Goal: Transaction & Acquisition: Book appointment/travel/reservation

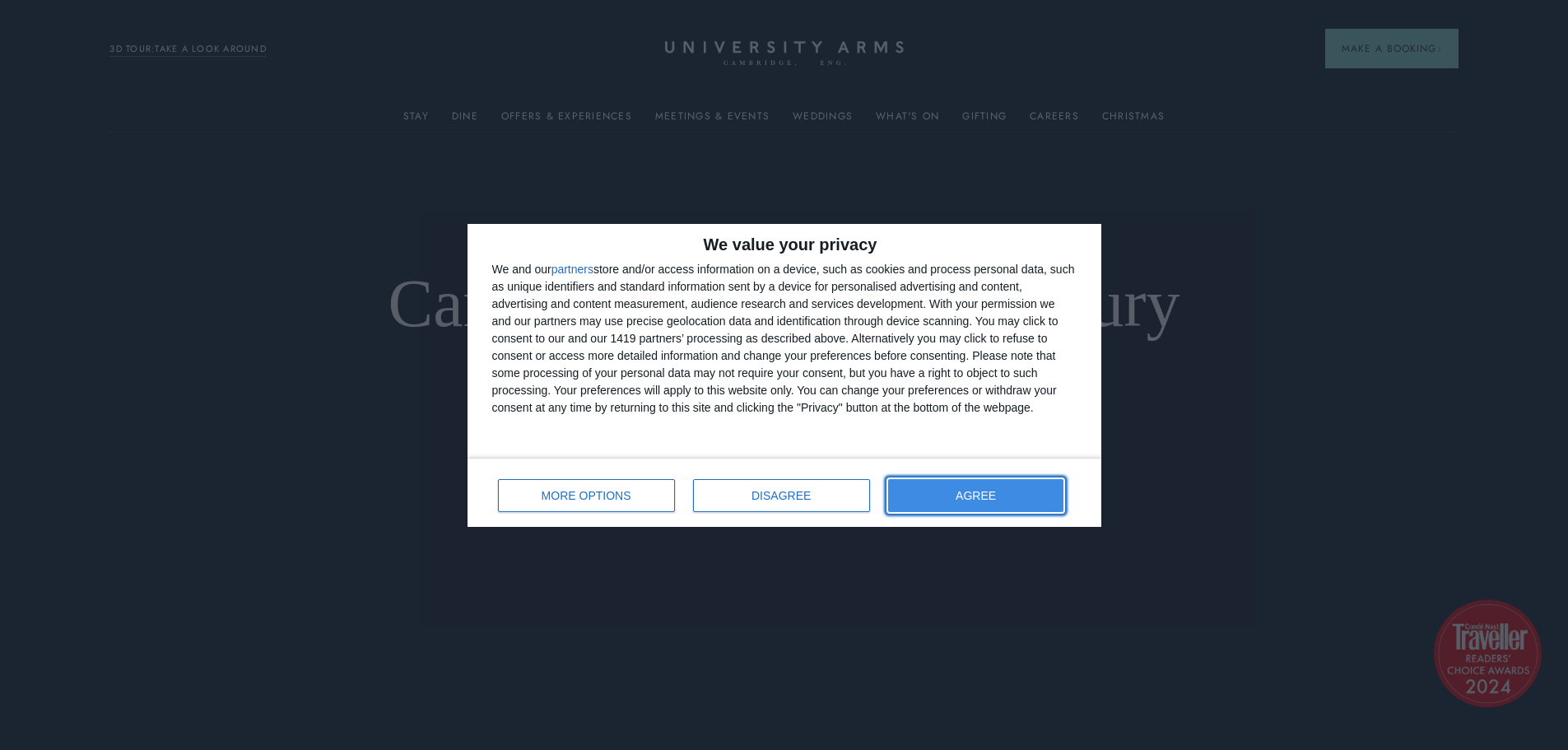
click at [996, 492] on span "AGREE" at bounding box center [976, 495] width 40 height 12
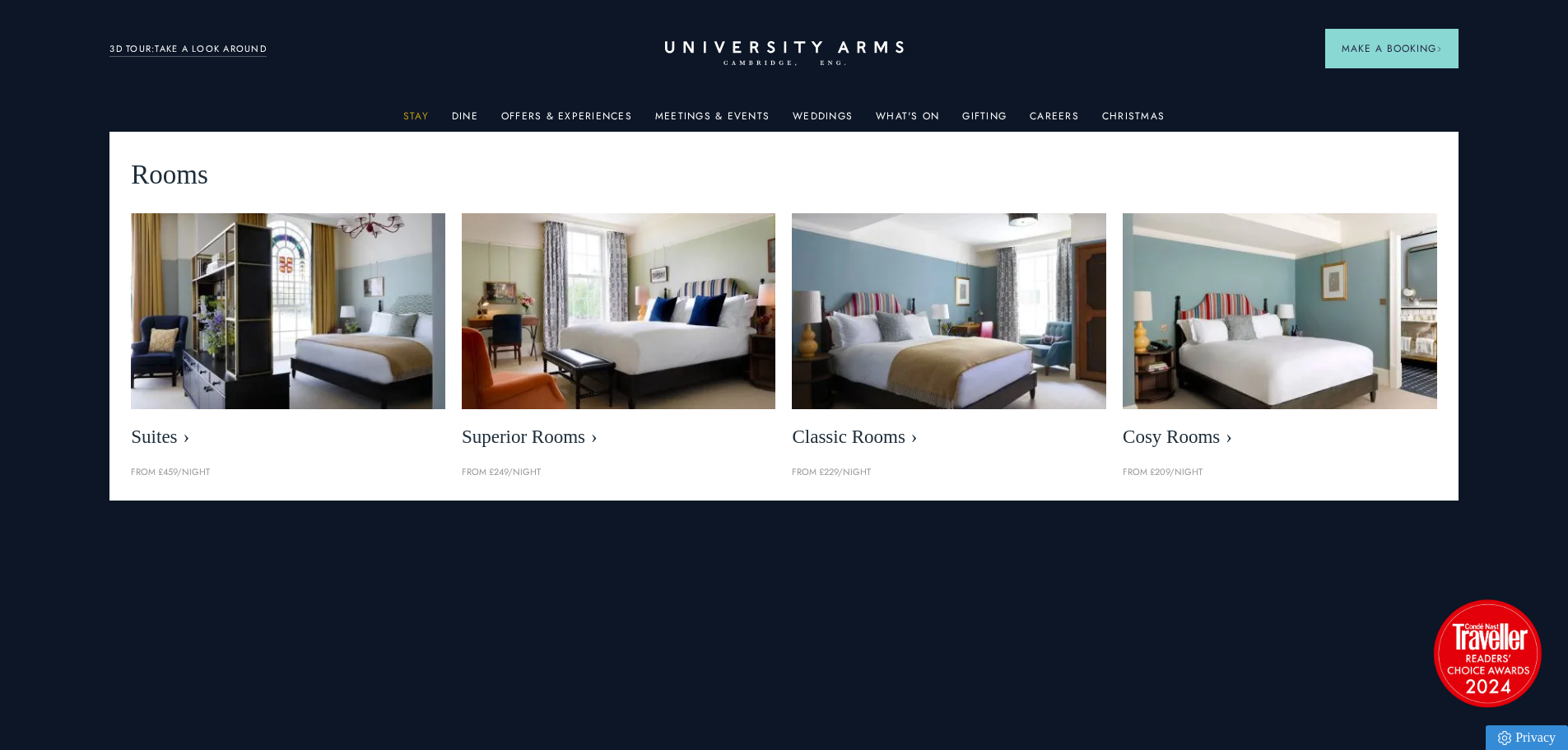
click at [423, 114] on link "Stay" at bounding box center [416, 121] width 25 height 22
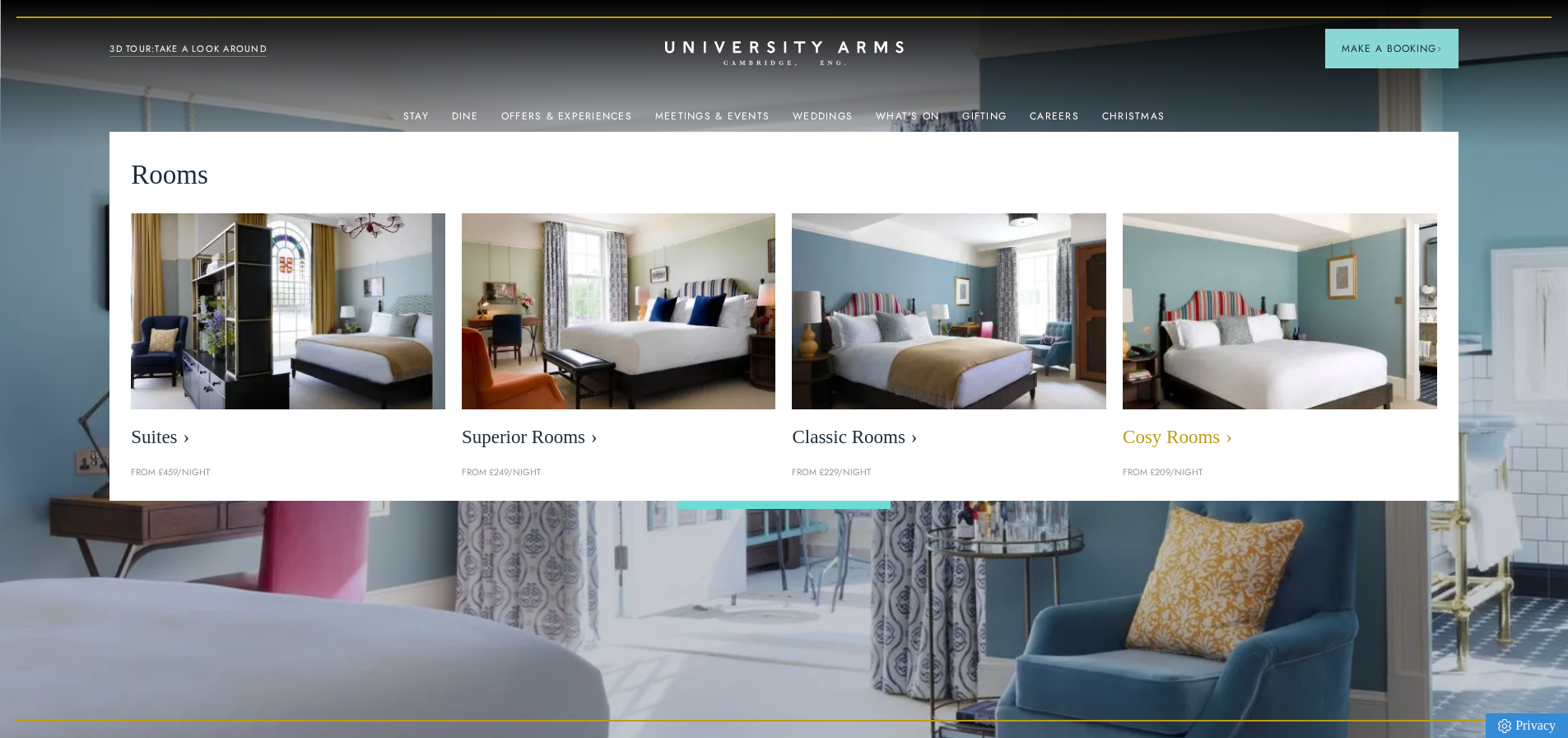
click at [1162, 431] on span "Cosy Rooms" at bounding box center [1279, 436] width 314 height 23
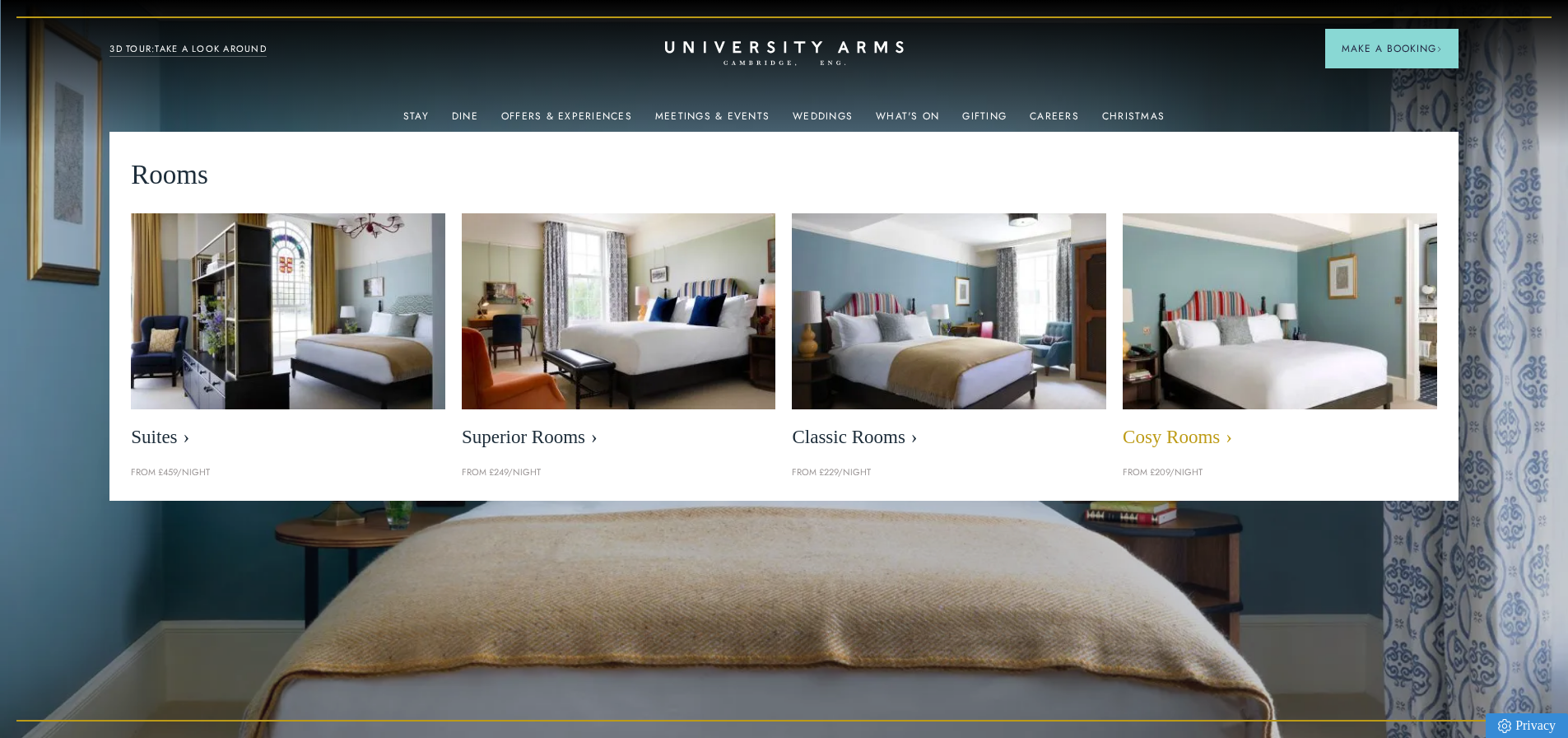
click at [1162, 434] on span "Cosy Rooms" at bounding box center [1279, 436] width 314 height 23
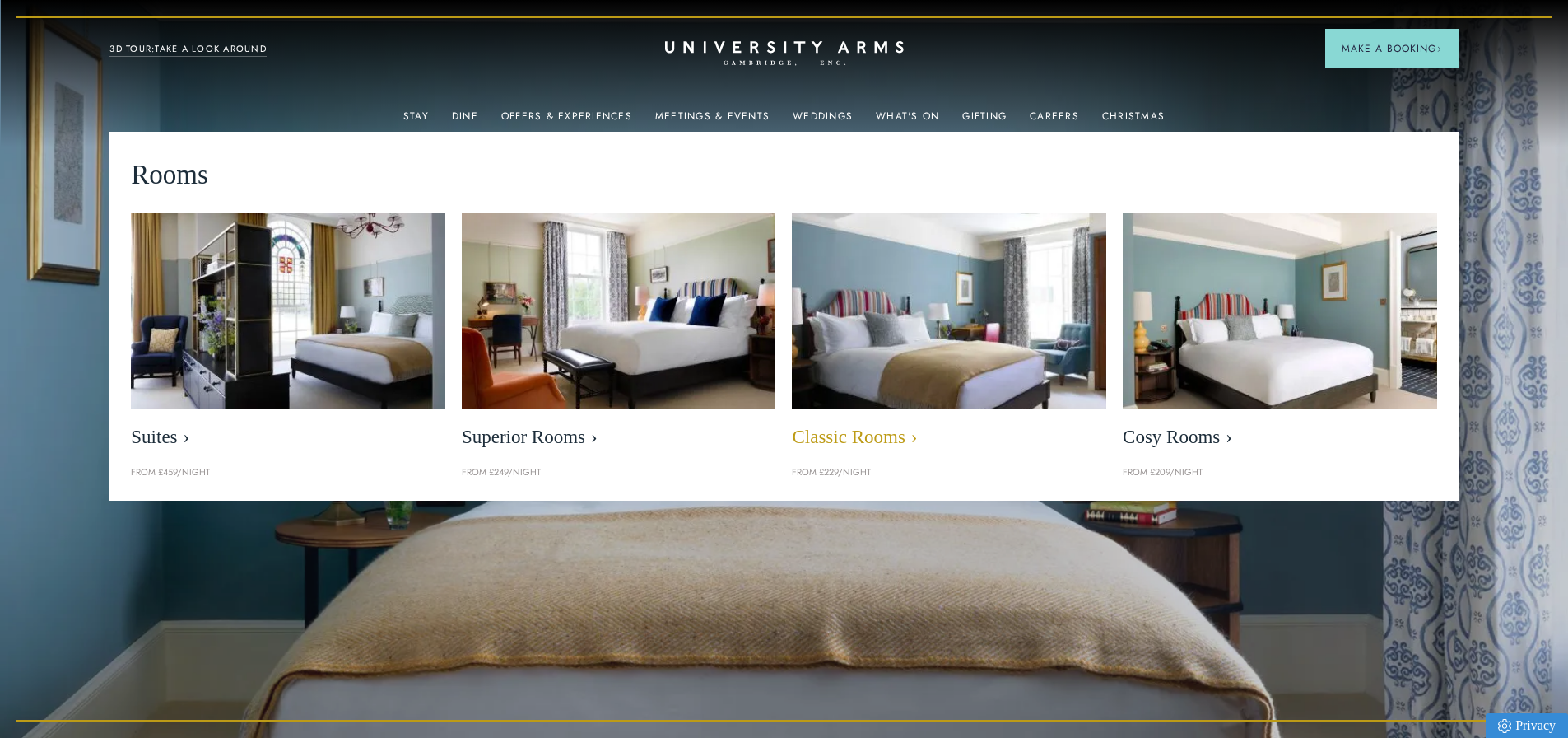
click at [862, 435] on span "Classic Rooms" at bounding box center [949, 436] width 314 height 23
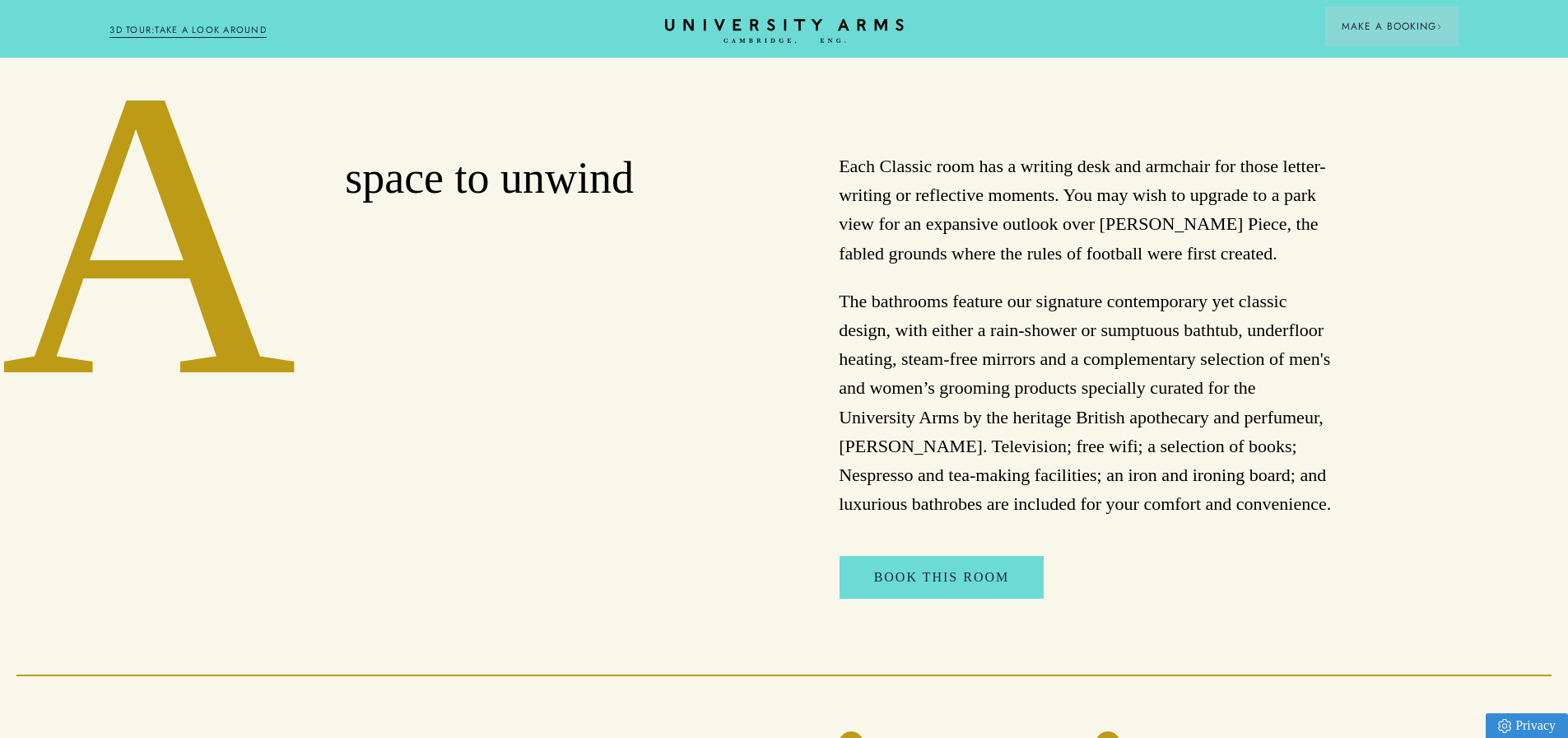
scroll to position [742, 0]
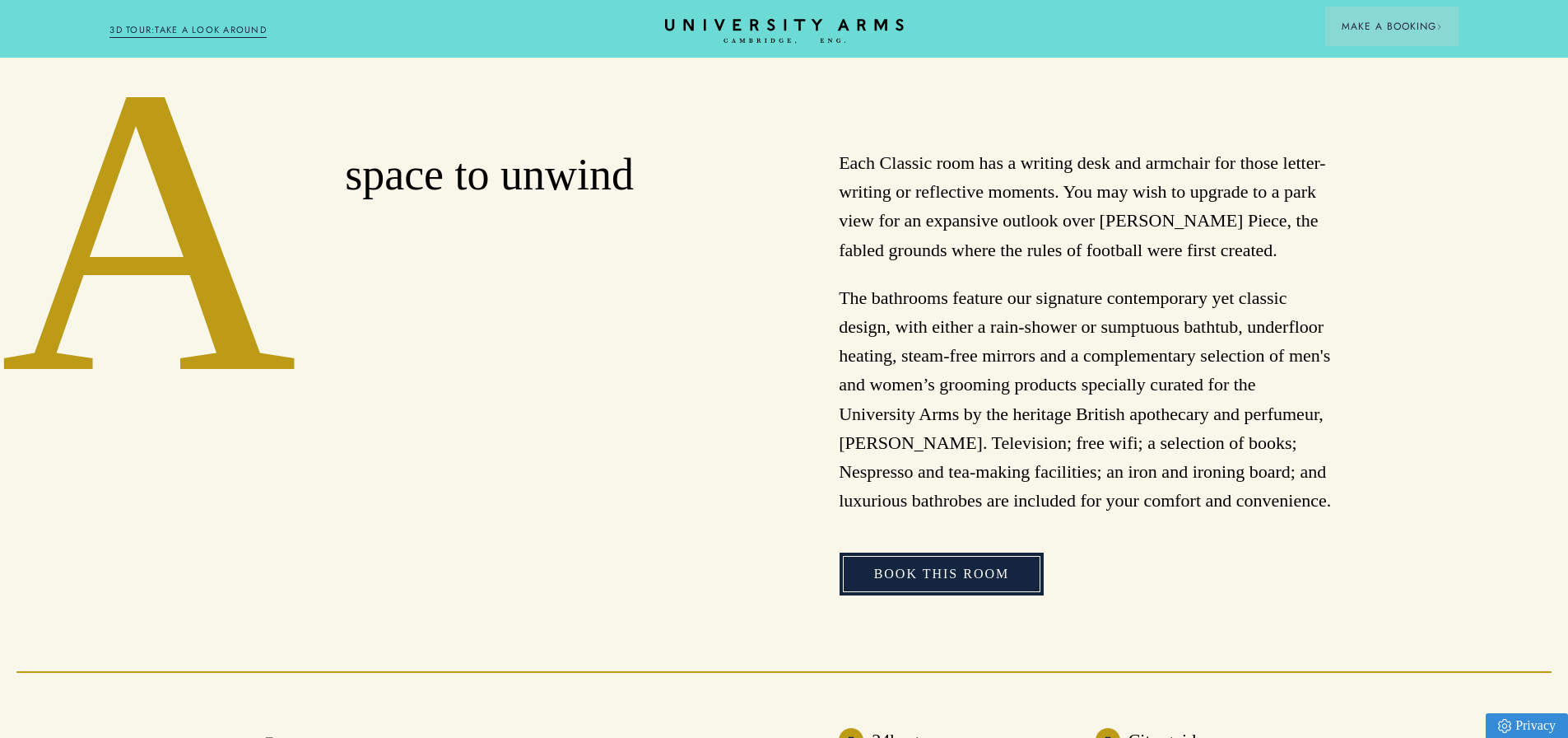
click at [949, 588] on link "Book This Room" at bounding box center [942, 574] width 205 height 43
